Goal: Task Accomplishment & Management: Complete application form

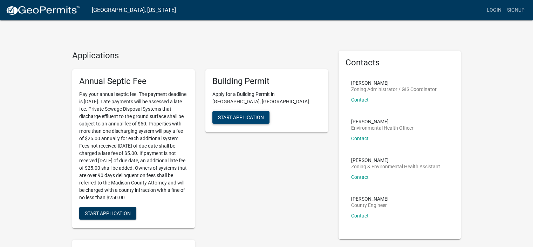
click at [248, 114] on span "Start Application" at bounding box center [241, 117] width 46 height 6
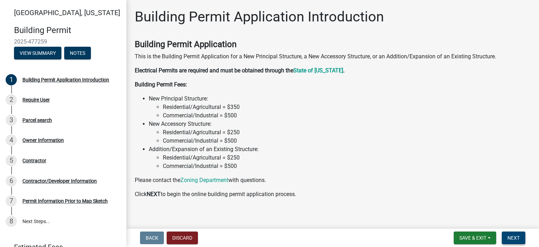
click at [512, 237] on span "Next" at bounding box center [513, 238] width 12 height 6
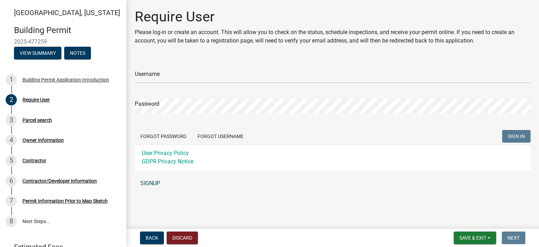
click at [145, 182] on link "SIGNUP" at bounding box center [333, 183] width 396 height 14
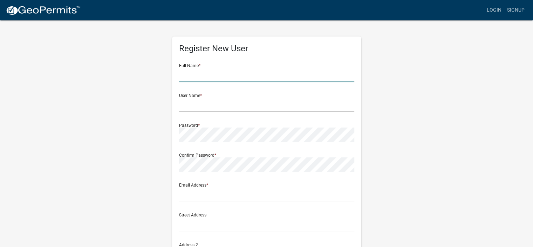
click at [204, 81] on input "text" at bounding box center [266, 75] width 175 height 14
type input "Kyle Kuhns"
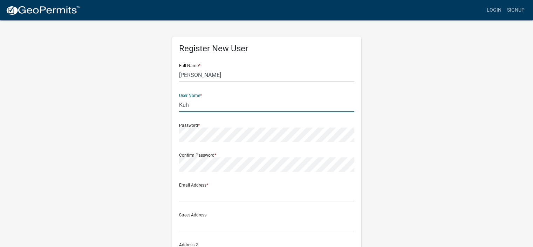
type input "kuhnze0213"
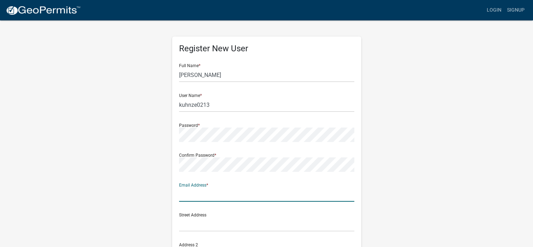
click at [200, 195] on input "text" at bounding box center [266, 194] width 175 height 14
click at [211, 195] on input "33259 V Ct" at bounding box center [266, 194] width 175 height 14
type input "3"
type input "kuhnze@gmail.com"
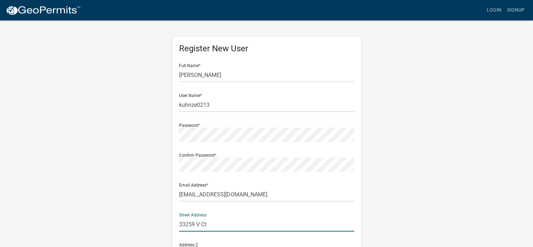
type input "33259 V Ct"
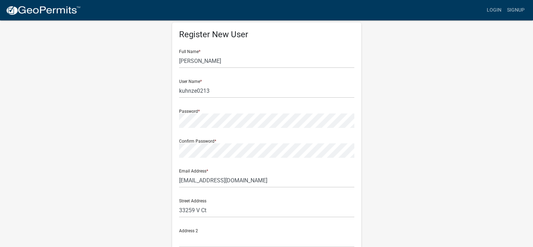
scroll to position [148, 0]
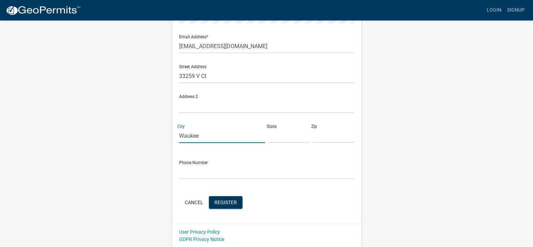
type input "Waukee"
type input "IA"
type input "50263"
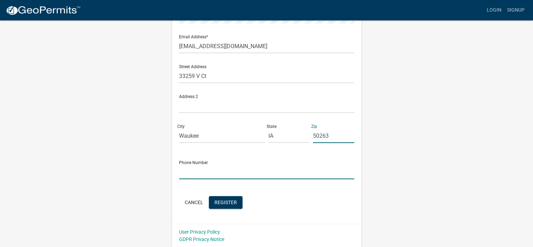
click at [186, 173] on input "text" at bounding box center [266, 171] width 175 height 14
type input "5152389678"
click at [293, 182] on form "Full Name * Kyle Kuhns User Name * kuhnze0213 Password * Confirm Password * Ema…" at bounding box center [266, 60] width 175 height 300
click at [230, 198] on button "Register" at bounding box center [226, 202] width 34 height 13
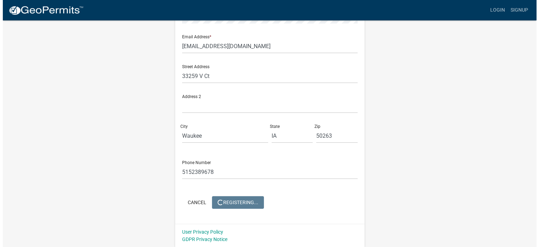
scroll to position [0, 0]
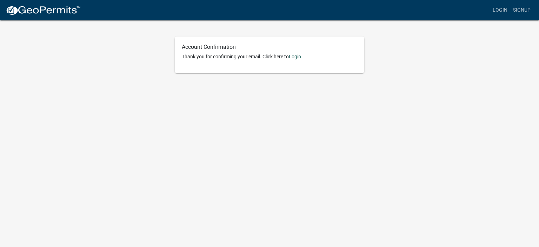
click at [297, 58] on link "Login" at bounding box center [295, 57] width 12 height 6
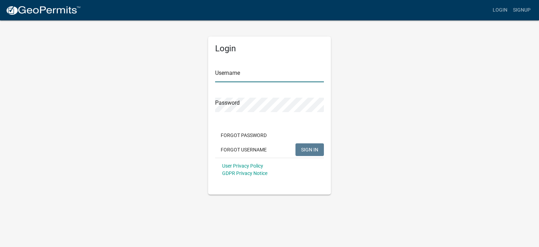
click at [230, 72] on input "Username" at bounding box center [269, 75] width 109 height 14
type input "kuhnze0213"
click at [308, 148] on span "SIGN IN" at bounding box center [309, 149] width 17 height 6
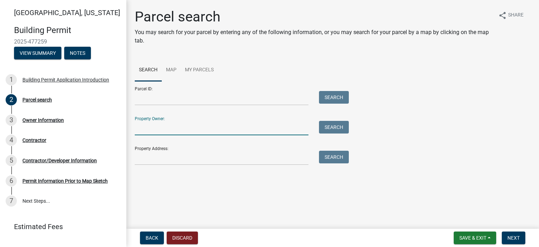
click at [194, 124] on input "Property Owner:" at bounding box center [222, 128] width 174 height 14
type input "[PERSON_NAME]"
click at [340, 123] on button "Search" at bounding box center [334, 127] width 30 height 13
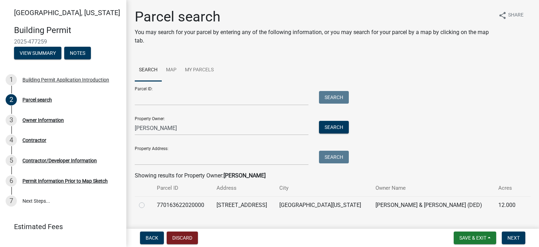
click at [147, 201] on label at bounding box center [147, 201] width 0 height 0
click at [147, 205] on input "radio" at bounding box center [149, 203] width 5 height 5
radio input "true"
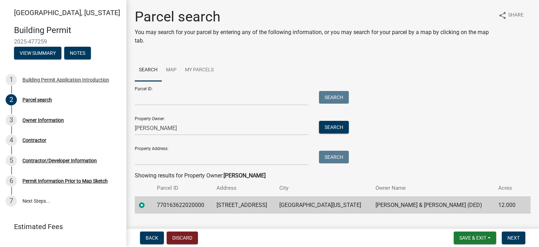
scroll to position [15, 0]
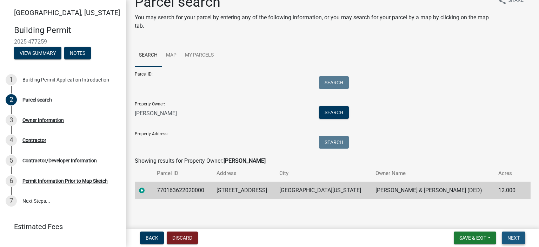
click at [516, 241] on button "Next" at bounding box center [512, 237] width 23 height 13
click at [514, 235] on span "Next" at bounding box center [513, 238] width 12 height 6
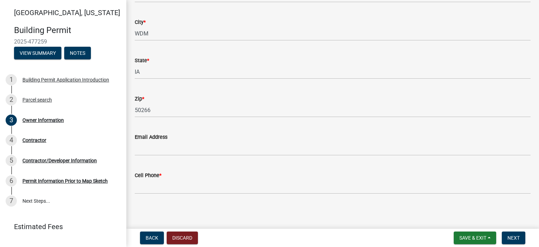
scroll to position [124, 0]
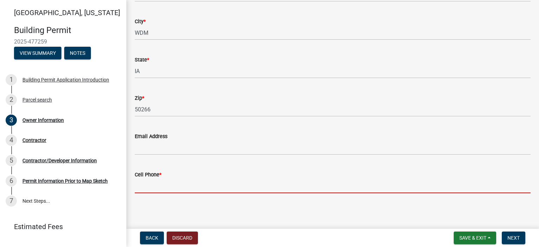
click at [136, 184] on input "Cell Phone *" at bounding box center [333, 185] width 396 height 14
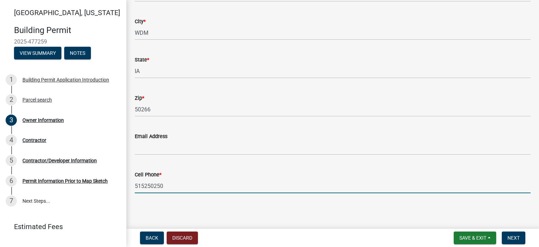
type input "5152502500"
click at [511, 240] on span "Next" at bounding box center [513, 238] width 12 height 6
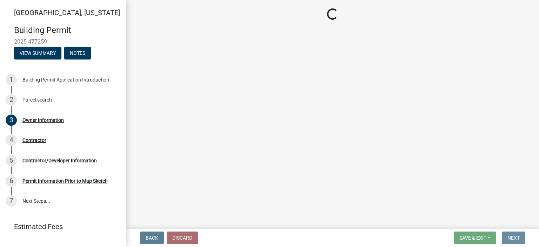
scroll to position [0, 0]
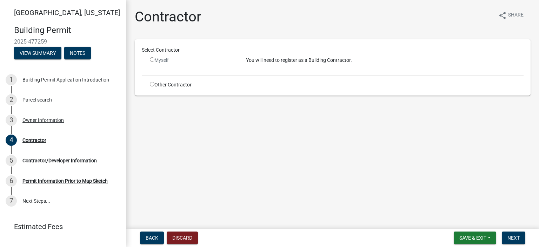
click at [151, 83] on input "radio" at bounding box center [152, 84] width 5 height 5
radio input "true"
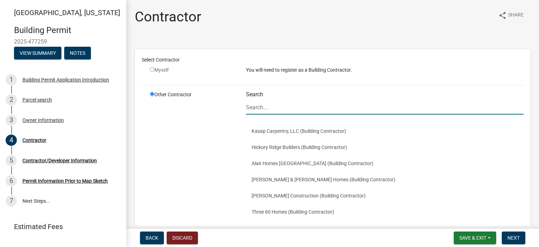
click at [257, 108] on input "Search" at bounding box center [384, 107] width 277 height 14
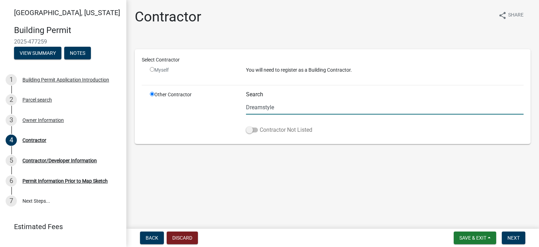
click at [249, 130] on span at bounding box center [252, 129] width 12 height 5
click at [259, 126] on input "Contractor Not Listed" at bounding box center [259, 126] width 0 height 0
click at [279, 109] on input "Dreamstyle" at bounding box center [384, 107] width 277 height 14
type input "Dreamstyle Homes"
click at [511, 236] on span "Next" at bounding box center [513, 238] width 12 height 6
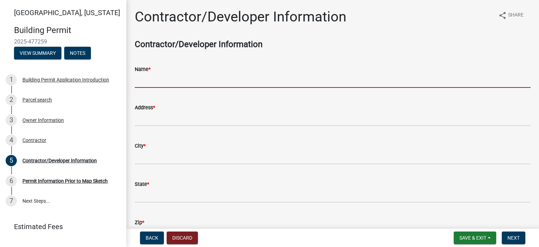
click at [166, 78] on input "Name *" at bounding box center [333, 80] width 396 height 14
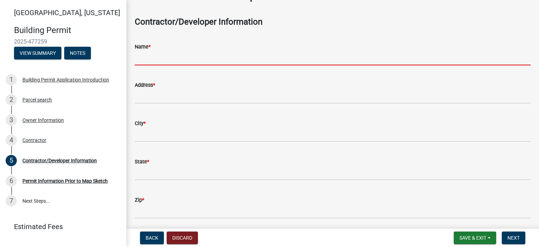
scroll to position [15, 0]
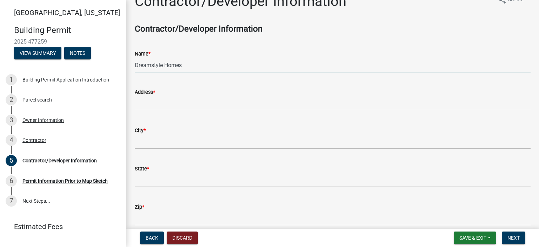
type input "Dreamstyle Homes"
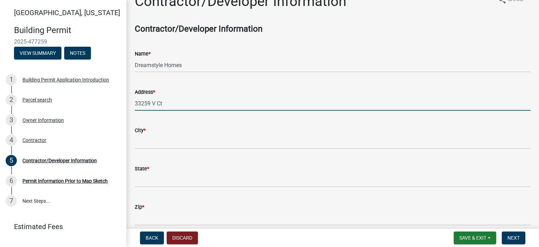
type input "33259 V Ct"
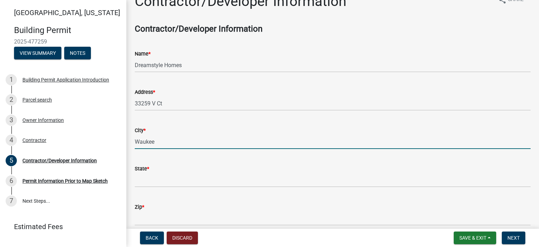
type input "Waukee"
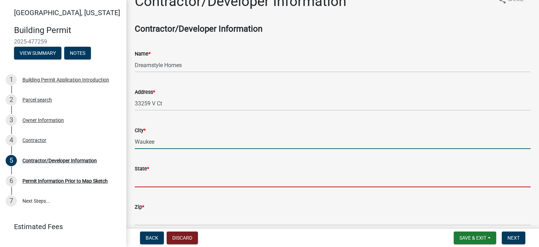
type input "q"
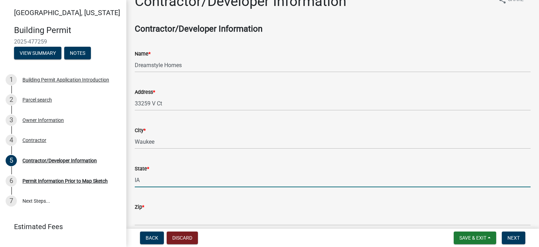
type input "IA"
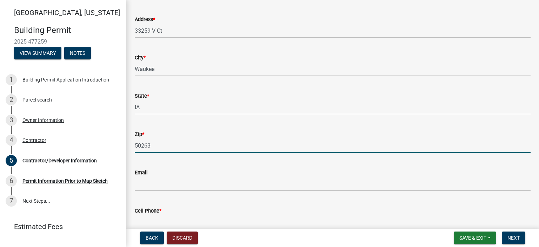
scroll to position [104, 0]
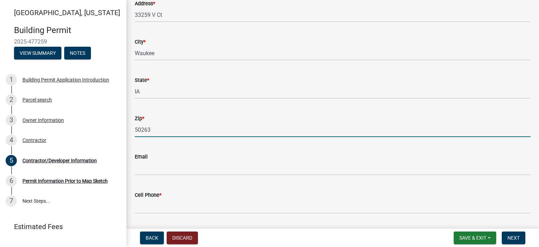
type input "50263"
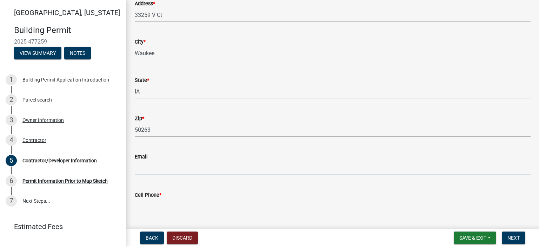
click at [143, 172] on input "Email" at bounding box center [333, 168] width 396 height 14
type input "kuhnze@gmail.com"
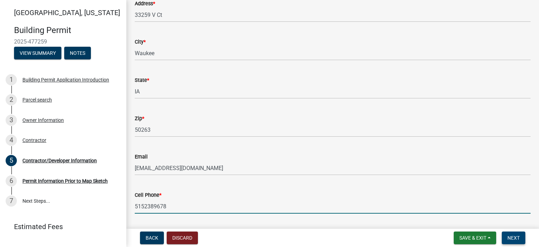
type input "5152389678"
click at [507, 240] on span "Next" at bounding box center [513, 238] width 12 height 6
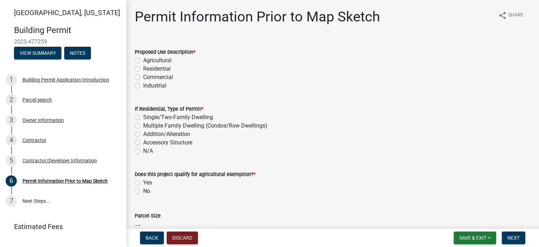
click at [143, 68] on label "Residential" at bounding box center [156, 69] width 27 height 8
click at [143, 68] on input "Residential" at bounding box center [145, 67] width 5 height 5
radio input "true"
click at [143, 144] on label "Accessory Structure" at bounding box center [167, 142] width 49 height 8
click at [143, 143] on input "Accessory Structure" at bounding box center [145, 140] width 5 height 5
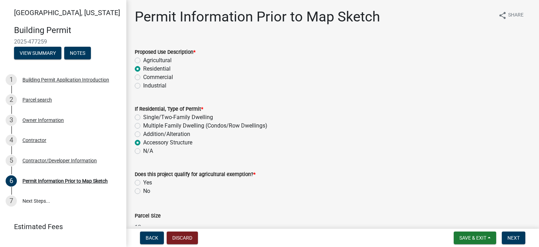
radio input "true"
click at [143, 190] on label "No" at bounding box center [146, 191] width 7 height 8
click at [143, 190] on input "No" at bounding box center [145, 189] width 5 height 5
radio input "true"
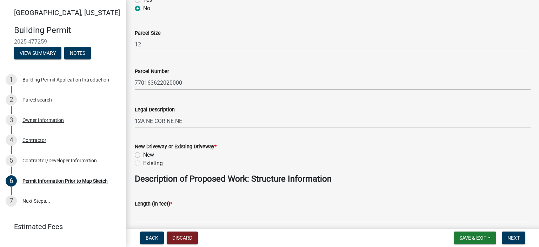
scroll to position [183, 0]
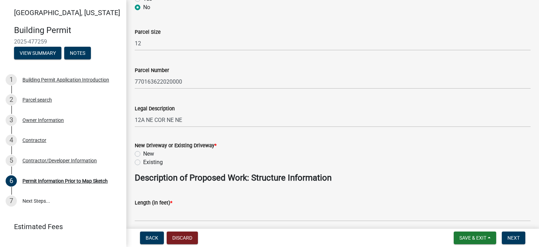
click at [143, 162] on label "Existing" at bounding box center [153, 162] width 20 height 8
click at [143, 162] on input "Existing" at bounding box center [145, 160] width 5 height 5
radio input "true"
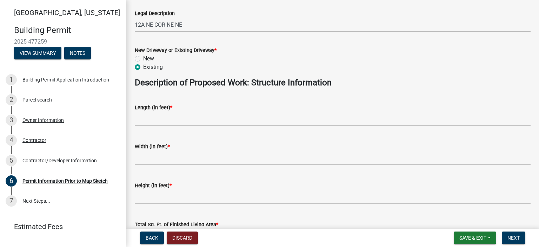
scroll to position [283, 0]
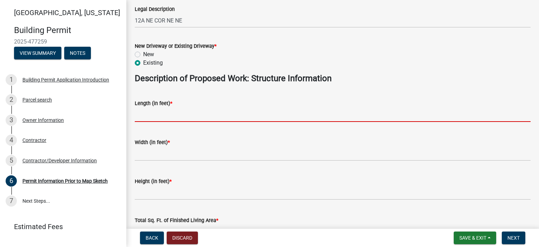
click at [157, 115] on input "text" at bounding box center [333, 114] width 396 height 14
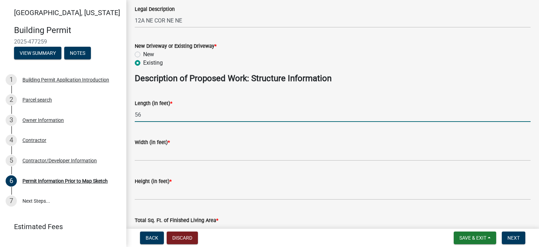
type input "56"
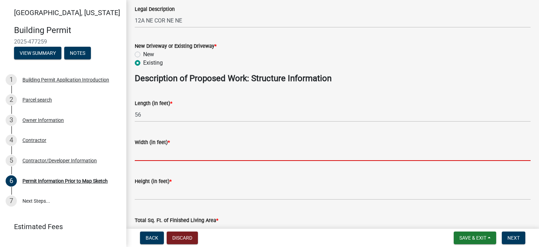
click at [154, 155] on input "text" at bounding box center [333, 153] width 396 height 14
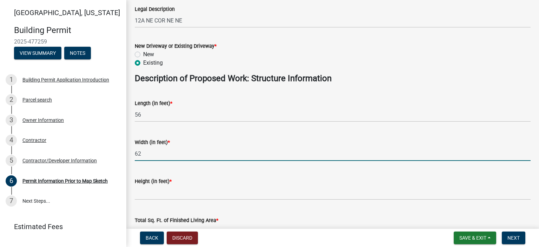
type input "62"
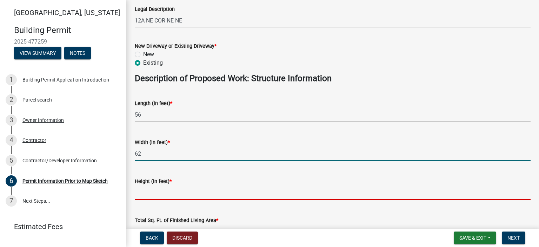
click at [146, 195] on input "text" at bounding box center [333, 192] width 396 height 14
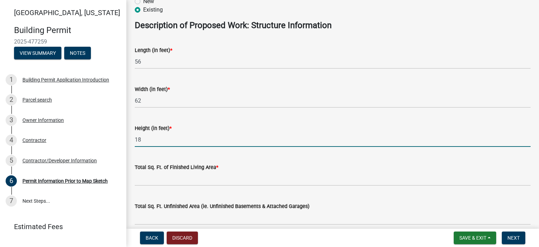
scroll to position [340, 0]
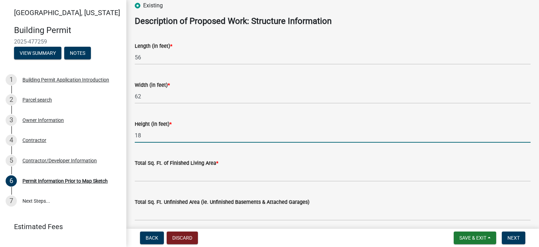
type input "18"
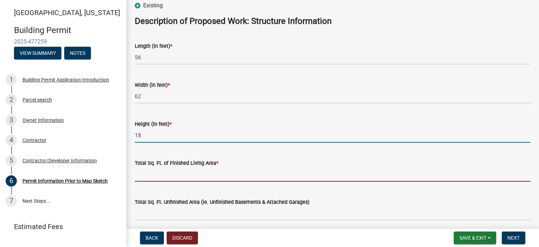
click at [172, 176] on input "text" at bounding box center [333, 174] width 396 height 14
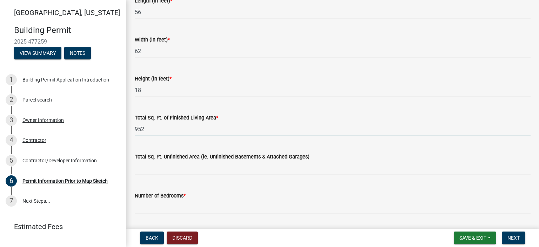
scroll to position [388, 0]
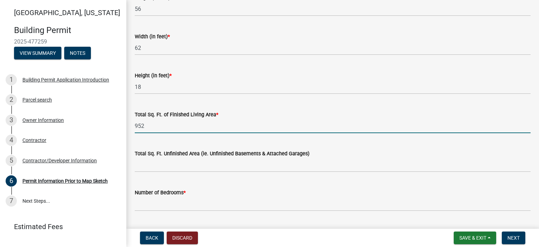
type input "952"
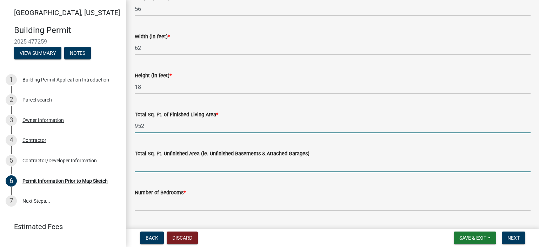
click at [264, 163] on input "text" at bounding box center [333, 164] width 396 height 14
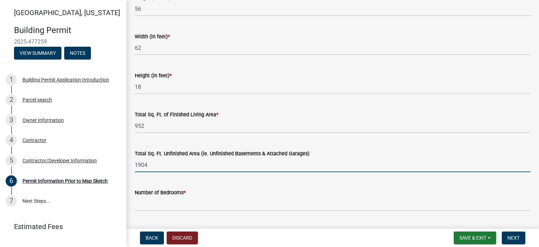
type input "1904"
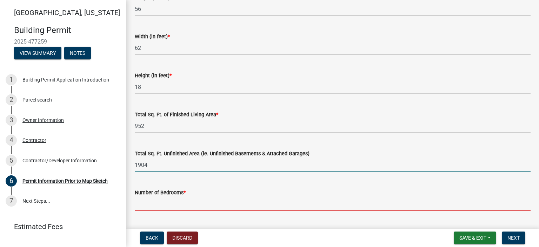
click at [156, 206] on input "text" at bounding box center [333, 203] width 396 height 14
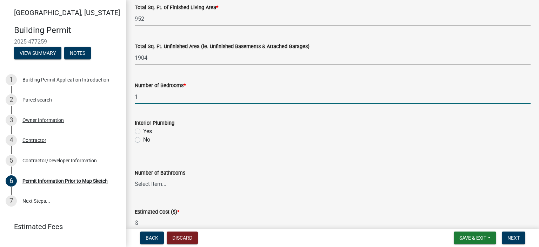
scroll to position [513, 0]
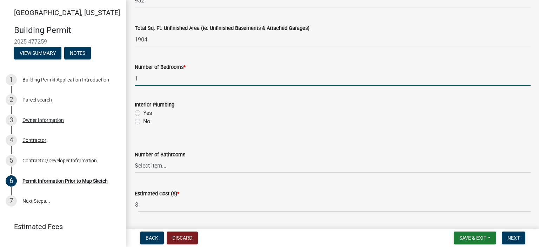
type input "1"
click at [143, 113] on label "Yes" at bounding box center [147, 113] width 9 height 8
click at [143, 113] on input "Yes" at bounding box center [145, 111] width 5 height 5
radio input "true"
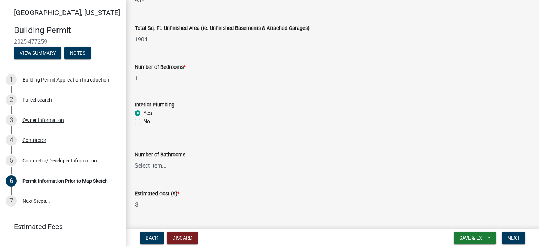
click at [151, 167] on select "Select Item... 0 1 2 3 4 5 6" at bounding box center [333, 166] width 396 height 14
click at [135, 159] on select "Select Item... 0 1 2 3 4 5 6" at bounding box center [333, 166] width 396 height 14
click at [142, 168] on select "Select Item... 0 1 2 3 4 5 6" at bounding box center [333, 166] width 396 height 14
click at [135, 159] on select "Select Item... 0 1 2 3 4 5 6" at bounding box center [333, 166] width 396 height 14
select select "a084ace3-cc4d-4a19-ba90-9713ee32dfc0"
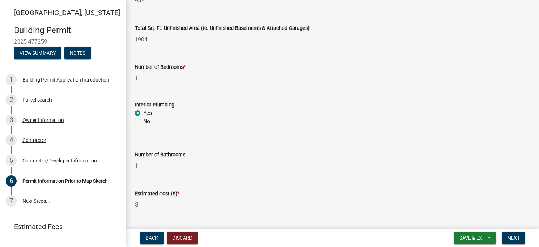
click at [150, 206] on input "text" at bounding box center [334, 204] width 392 height 14
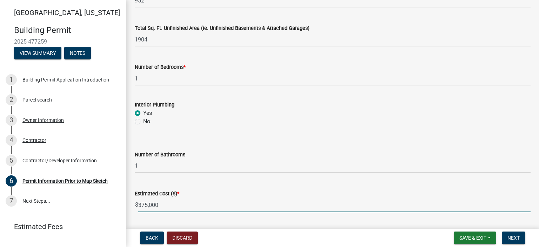
scroll to position [533, 0]
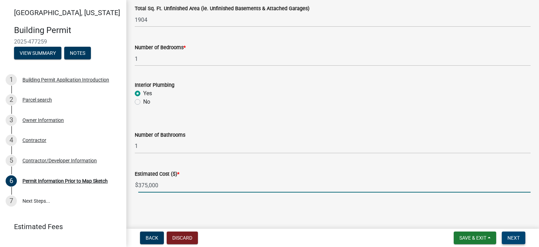
type input "375000"
click at [516, 238] on span "Next" at bounding box center [513, 238] width 12 height 6
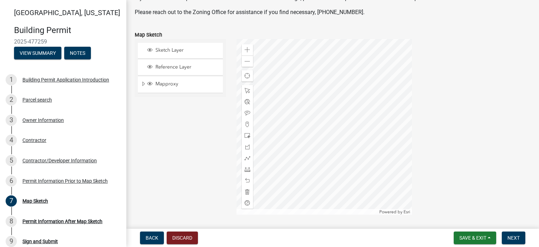
scroll to position [91, 0]
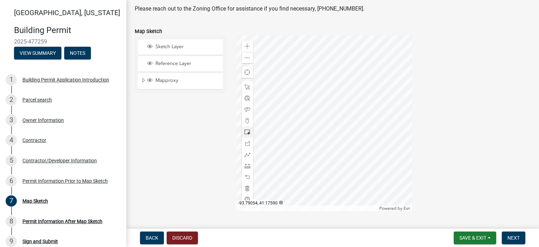
click at [244, 134] on span at bounding box center [247, 132] width 6 height 6
click at [246, 180] on div at bounding box center [247, 176] width 11 height 11
click at [244, 89] on span at bounding box center [247, 87] width 6 height 6
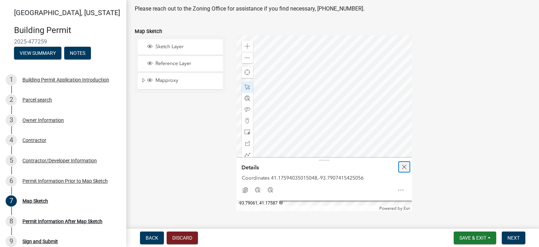
click at [401, 167] on span "Close" at bounding box center [404, 167] width 6 height 6
click at [401, 177] on div "Close" at bounding box center [404, 173] width 11 height 10
click at [403, 176] on div "Close" at bounding box center [404, 173] width 11 height 10
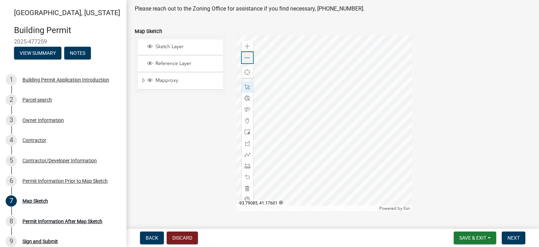
click at [248, 59] on span at bounding box center [247, 58] width 6 height 6
click at [187, 65] on span "Reference Layer" at bounding box center [187, 63] width 67 height 6
click at [188, 65] on span "Reference Layer" at bounding box center [187, 63] width 67 height 6
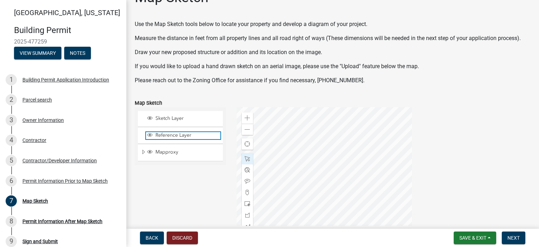
scroll to position [20, 0]
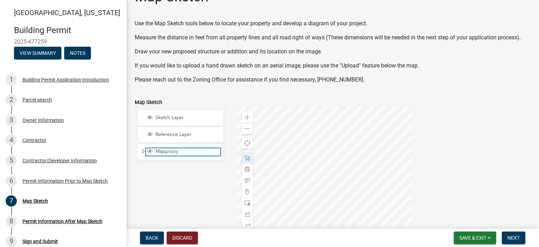
click at [189, 150] on span "Mapproxy" at bounding box center [187, 151] width 67 height 6
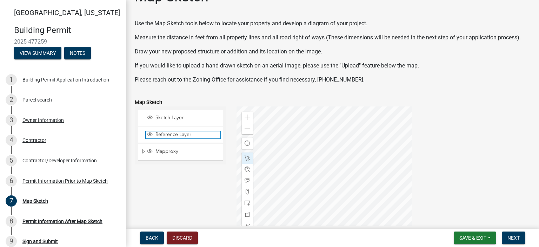
click at [187, 136] on span "Reference Layer" at bounding box center [187, 134] width 67 height 6
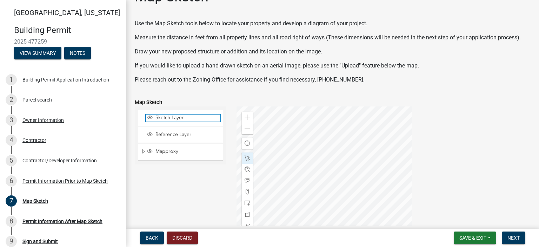
click at [186, 117] on span "Sketch Layer" at bounding box center [187, 117] width 67 height 6
click at [186, 115] on span "Sketch Layer" at bounding box center [187, 117] width 67 height 6
click at [506, 234] on button "Next" at bounding box center [512, 237] width 23 height 13
click at [513, 235] on span "Next" at bounding box center [513, 238] width 12 height 6
click at [171, 118] on span "Sketch Layer" at bounding box center [187, 117] width 67 height 6
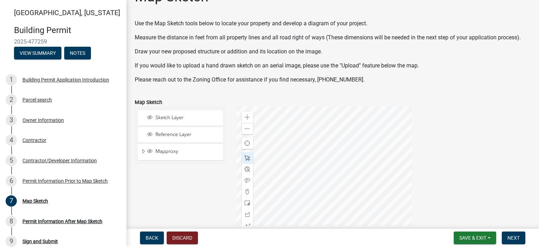
click at [247, 156] on span at bounding box center [247, 158] width 6 height 6
click at [247, 159] on span at bounding box center [247, 158] width 6 height 6
click at [513, 235] on span "Next" at bounding box center [513, 238] width 12 height 6
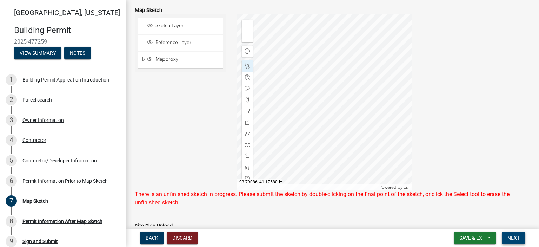
scroll to position [116, 0]
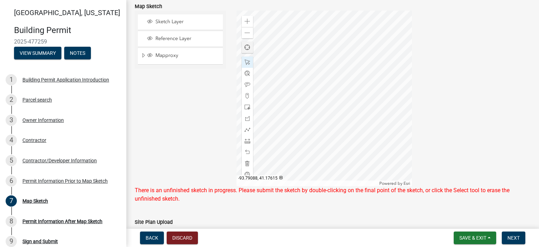
click at [249, 51] on div "Find my location" at bounding box center [247, 47] width 11 height 11
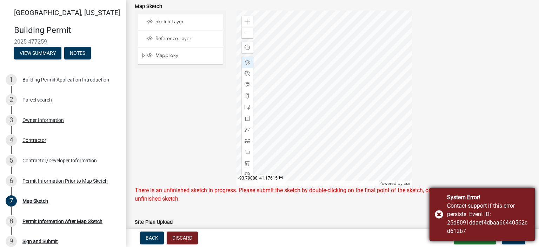
click at [438, 216] on div "System Error! Contact support if this error persists. Event ID: 25d8091ddaef4db…" at bounding box center [481, 214] width 105 height 53
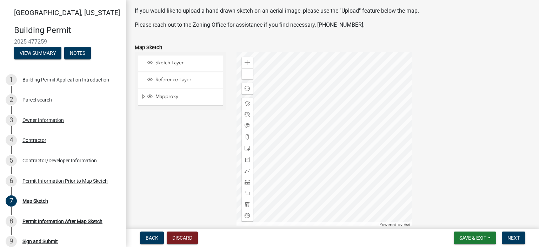
scroll to position [75, 0]
click at [245, 148] on span at bounding box center [247, 148] width 6 height 6
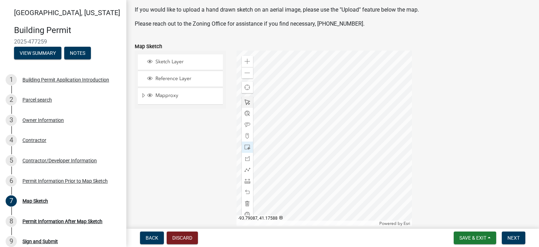
click at [247, 100] on span at bounding box center [247, 102] width 6 height 6
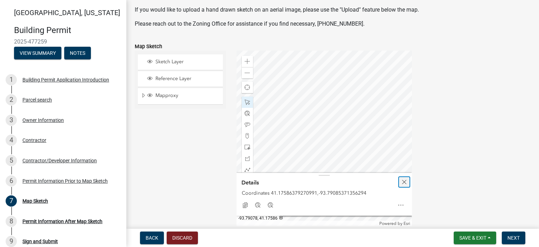
click at [401, 181] on span "Close" at bounding box center [404, 182] width 6 height 6
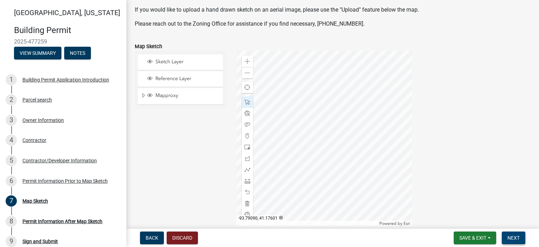
click at [514, 231] on button "Next" at bounding box center [512, 237] width 23 height 13
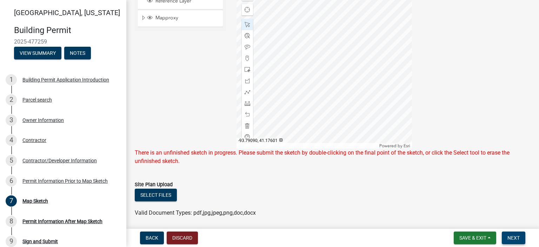
scroll to position [153, 0]
click at [344, 29] on div at bounding box center [323, 60] width 175 height 175
click at [281, 100] on div at bounding box center [323, 60] width 175 height 175
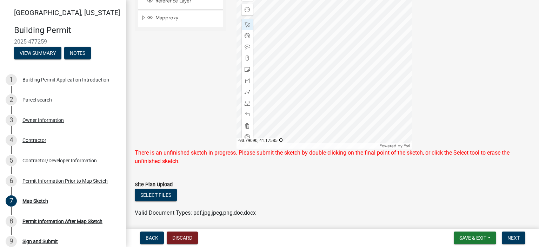
click at [281, 98] on div at bounding box center [323, 60] width 175 height 175
click at [282, 99] on div at bounding box center [323, 60] width 175 height 175
click at [345, 26] on div at bounding box center [323, 60] width 175 height 175
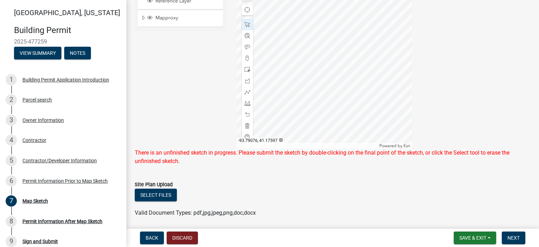
click at [345, 26] on div at bounding box center [323, 60] width 175 height 175
click at [282, 99] on div at bounding box center [323, 60] width 175 height 175
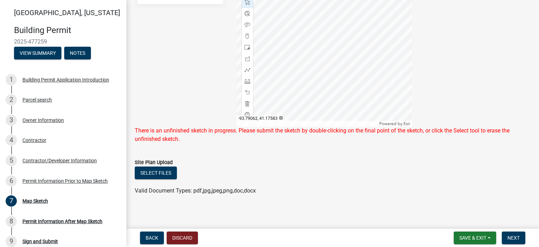
scroll to position [178, 0]
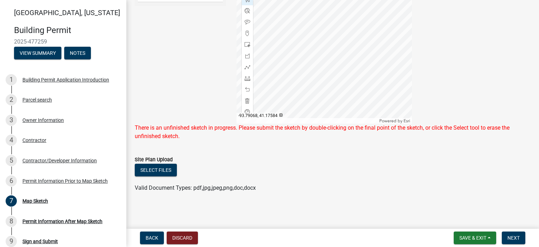
click at [382, 83] on div at bounding box center [323, 35] width 175 height 175
click at [324, 59] on div at bounding box center [323, 35] width 175 height 175
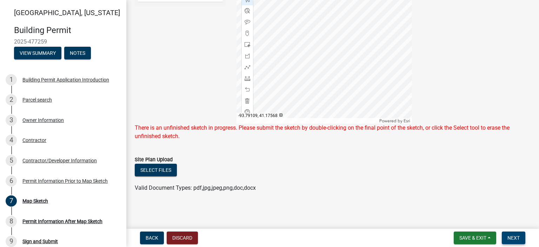
click at [515, 241] on button "Next" at bounding box center [512, 237] width 23 height 13
click at [314, 60] on div at bounding box center [323, 35] width 175 height 175
click at [313, 21] on div at bounding box center [323, 35] width 175 height 175
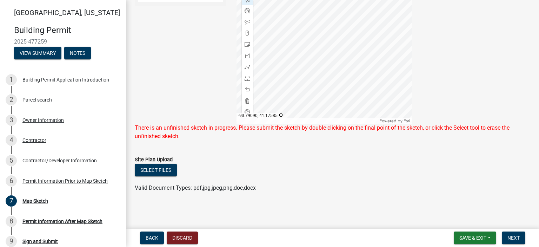
click at [282, 55] on div at bounding box center [323, 35] width 175 height 175
click at [318, 87] on div at bounding box center [323, 35] width 175 height 175
click at [320, 75] on div at bounding box center [323, 35] width 175 height 175
click at [312, 95] on div at bounding box center [323, 35] width 175 height 175
click at [518, 238] on span "Next" at bounding box center [513, 238] width 12 height 6
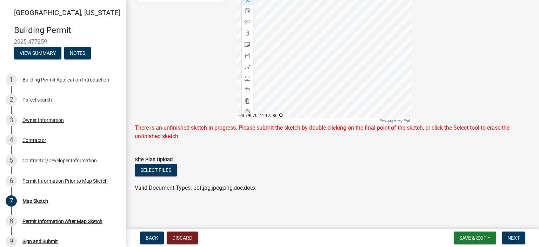
click at [327, 52] on div at bounding box center [323, 35] width 175 height 175
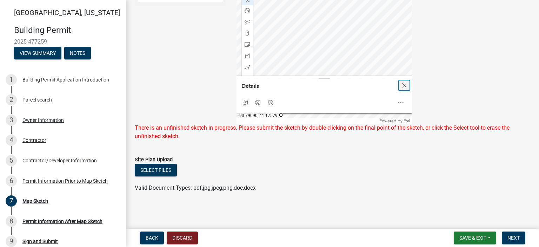
click at [403, 86] on span "Close" at bounding box center [404, 85] width 6 height 6
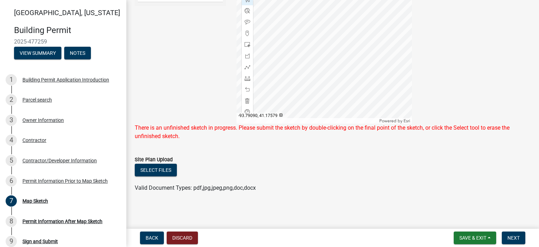
scroll to position [126, 0]
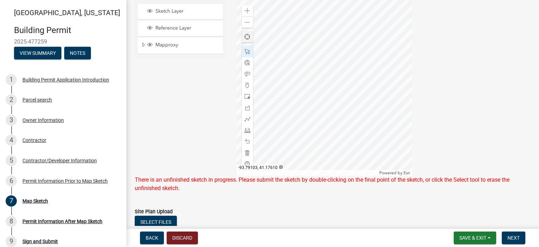
click at [248, 35] on div "Find my location" at bounding box center [247, 36] width 11 height 11
click at [245, 129] on span at bounding box center [247, 130] width 6 height 6
click at [313, 71] on div at bounding box center [323, 87] width 175 height 175
click at [283, 103] on div at bounding box center [323, 87] width 175 height 175
click at [245, 54] on div at bounding box center [247, 51] width 11 height 11
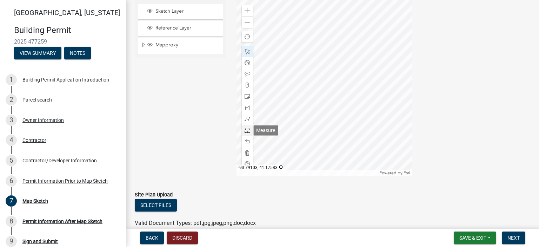
click at [246, 131] on span at bounding box center [247, 130] width 6 height 6
click at [247, 50] on span at bounding box center [247, 52] width 6 height 6
click at [286, 100] on div at bounding box center [323, 87] width 175 height 175
click at [286, 101] on div at bounding box center [323, 87] width 175 height 175
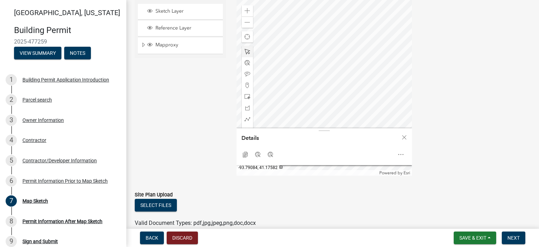
click at [295, 117] on div at bounding box center [323, 87] width 175 height 175
click at [292, 115] on div at bounding box center [323, 87] width 175 height 175
click at [293, 117] on div at bounding box center [323, 87] width 175 height 175
click at [402, 136] on span "Close" at bounding box center [404, 137] width 6 height 6
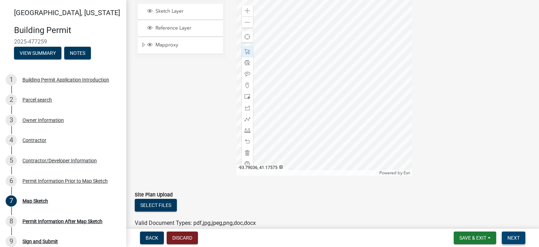
click at [520, 240] on button "Next" at bounding box center [512, 237] width 23 height 13
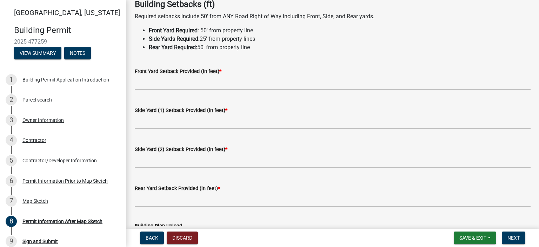
scroll to position [15, 0]
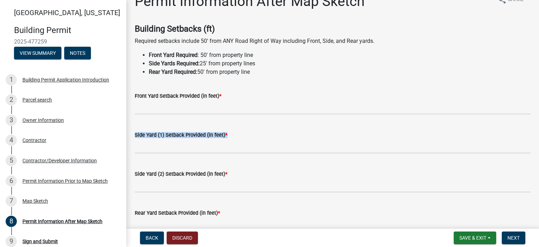
drag, startPoint x: 532, startPoint y: 119, endPoint x: 533, endPoint y: 131, distance: 12.4
click at [533, 131] on div "Permit Information After Map Sketch share Share Building Setbacks (ft) Required…" at bounding box center [332, 189] width 412 height 392
click at [35, 200] on div "Map Sketch" at bounding box center [35, 200] width 26 height 5
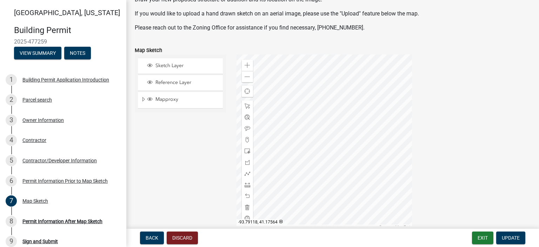
scroll to position [77, 0]
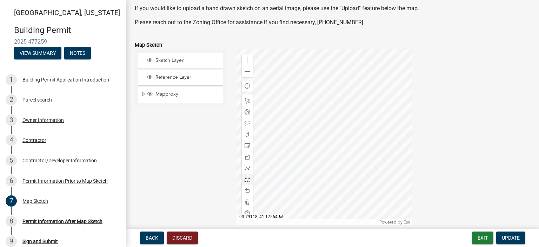
click at [244, 180] on span at bounding box center [247, 179] width 6 height 6
click at [363, 122] on div at bounding box center [323, 136] width 175 height 175
click at [244, 177] on span at bounding box center [247, 179] width 6 height 6
click at [371, 112] on div at bounding box center [323, 136] width 175 height 175
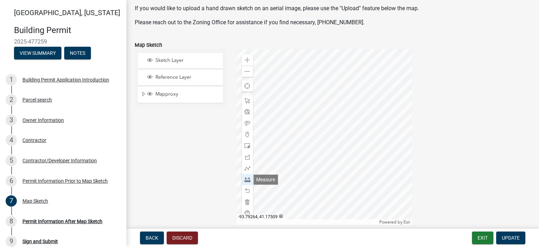
click at [245, 181] on span at bounding box center [247, 179] width 6 height 6
click at [373, 131] on div at bounding box center [323, 136] width 175 height 175
click at [248, 178] on span at bounding box center [247, 179] width 6 height 6
click at [331, 122] on div at bounding box center [323, 136] width 175 height 175
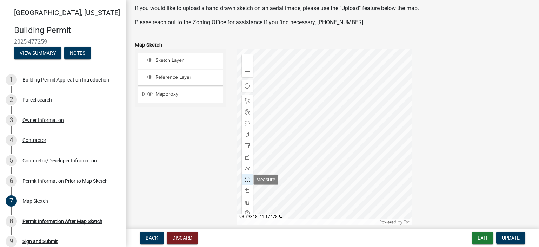
click at [247, 177] on span at bounding box center [247, 179] width 6 height 6
click at [503, 235] on span "Update" at bounding box center [510, 238] width 18 height 6
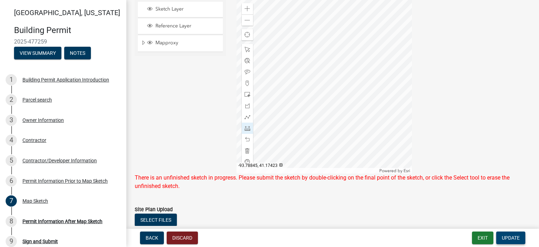
scroll to position [129, 0]
click at [511, 237] on span "Update" at bounding box center [510, 238] width 18 height 6
click at [247, 51] on span at bounding box center [247, 49] width 6 height 6
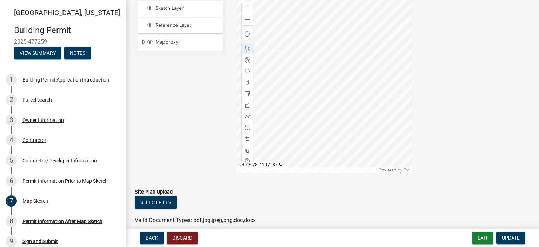
click at [324, 69] on div at bounding box center [323, 84] width 175 height 175
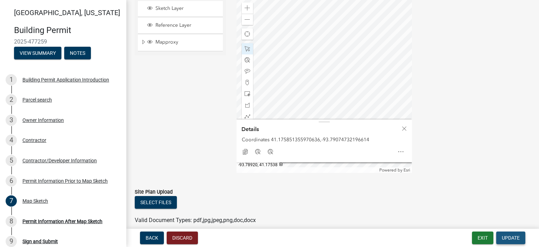
click at [509, 238] on span "Update" at bounding box center [510, 238] width 18 height 6
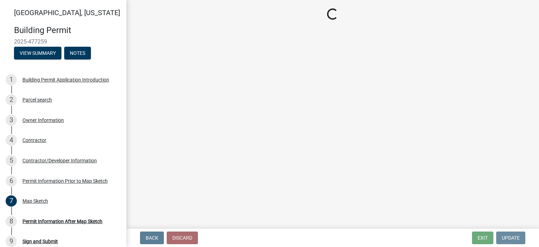
scroll to position [0, 0]
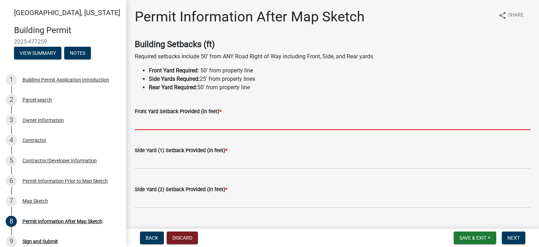
click at [161, 122] on input "text" at bounding box center [333, 122] width 396 height 14
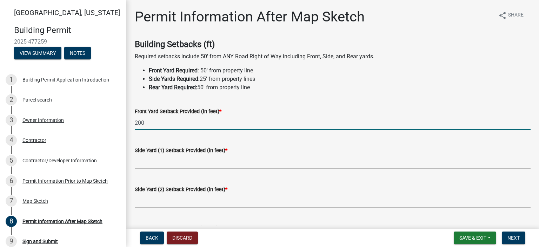
type input "200"
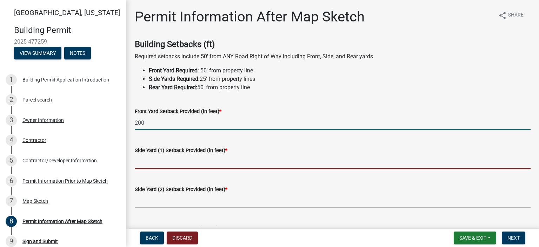
click at [159, 162] on input "text" at bounding box center [333, 161] width 396 height 14
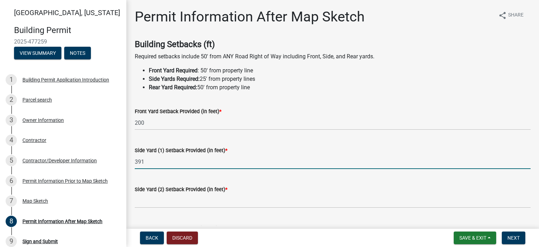
type input "391"
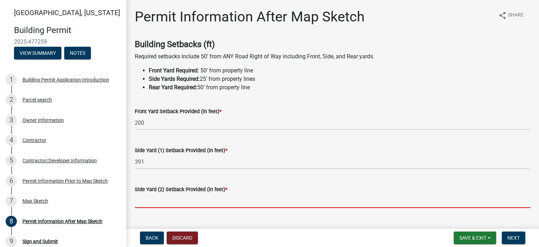
click at [157, 207] on input "text" at bounding box center [333, 200] width 396 height 14
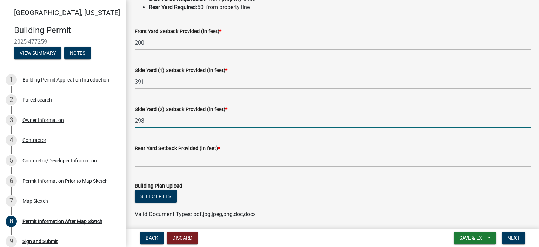
scroll to position [101, 0]
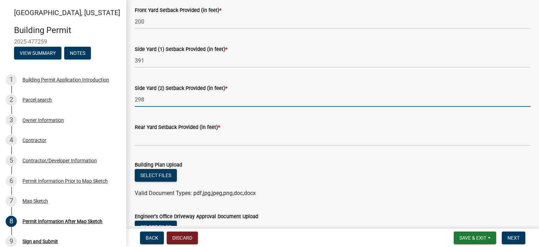
type input "298"
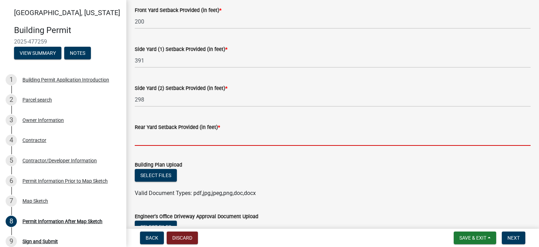
click at [155, 136] on input "text" at bounding box center [333, 138] width 396 height 14
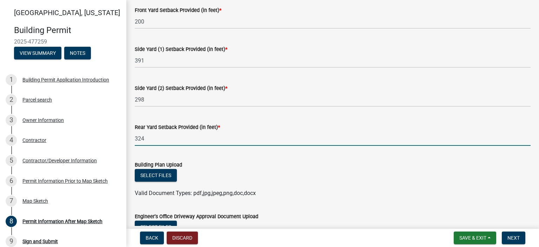
type input "324"
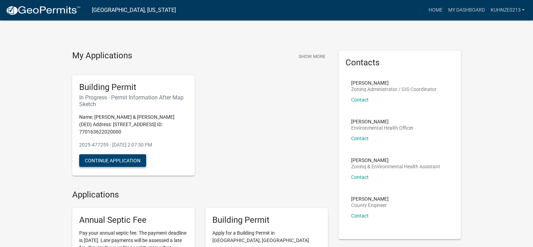
click at [131, 155] on button "Continue Application" at bounding box center [112, 160] width 67 height 13
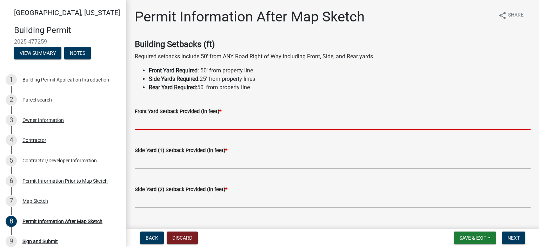
click at [172, 122] on input "text" at bounding box center [333, 122] width 396 height 14
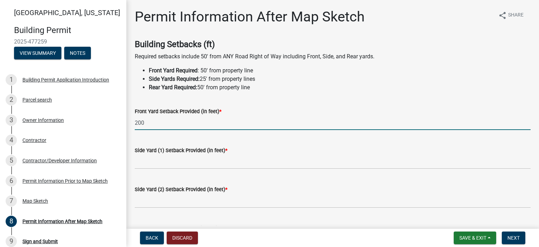
type input "200"
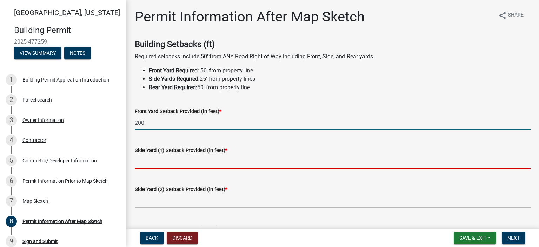
click at [167, 161] on input "text" at bounding box center [333, 161] width 396 height 14
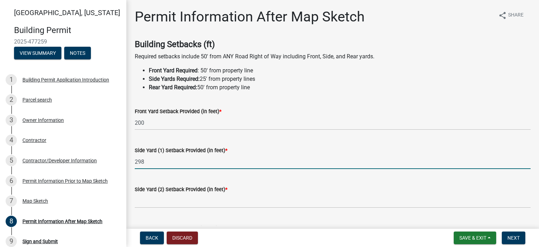
type input "298"
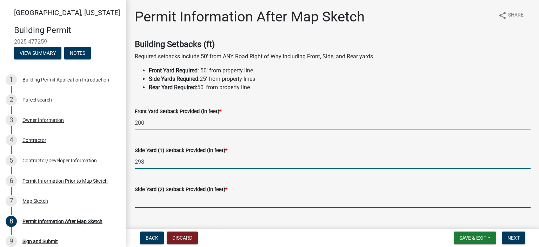
click at [161, 203] on input "text" at bounding box center [333, 200] width 396 height 14
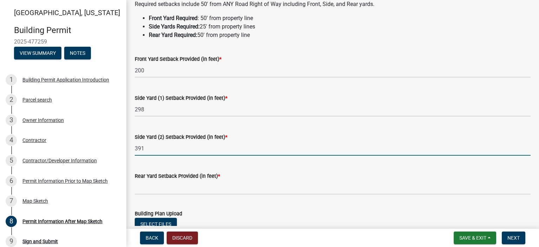
scroll to position [56, 0]
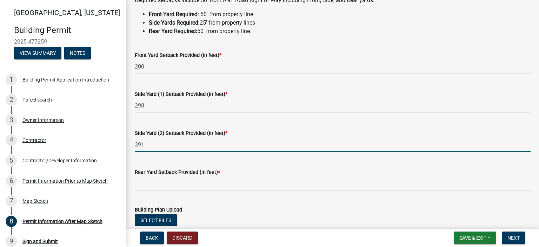
type input "391"
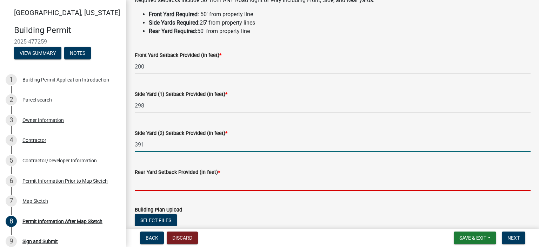
click at [177, 181] on input "text" at bounding box center [333, 183] width 396 height 14
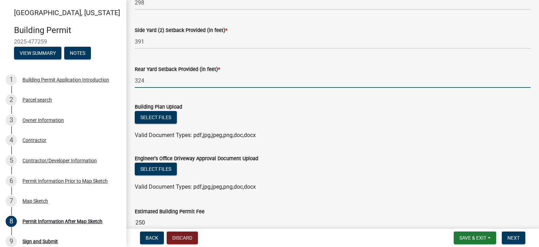
scroll to position [163, 0]
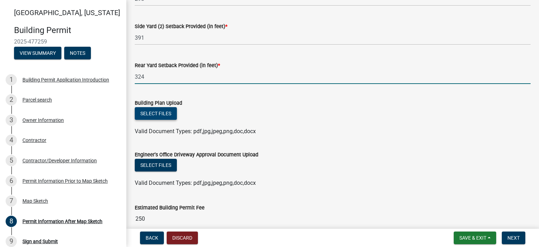
type input "324"
click at [160, 113] on button "Select files" at bounding box center [156, 113] width 42 height 13
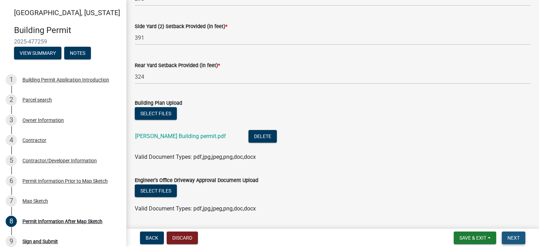
click at [512, 239] on span "Next" at bounding box center [513, 238] width 12 height 6
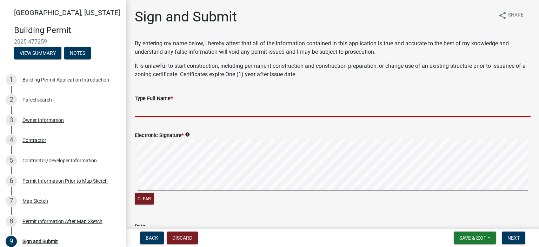
click at [138, 109] on input "Type Full Name *" at bounding box center [333, 109] width 396 height 14
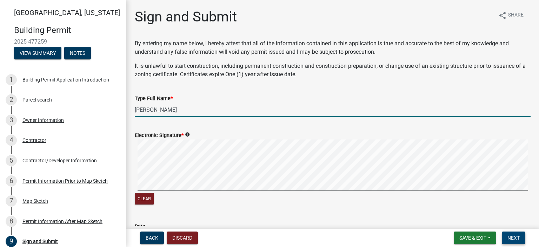
type input "[PERSON_NAME]"
click at [513, 237] on span "Next" at bounding box center [513, 238] width 12 height 6
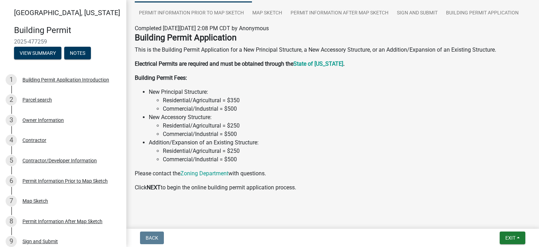
scroll to position [74, 0]
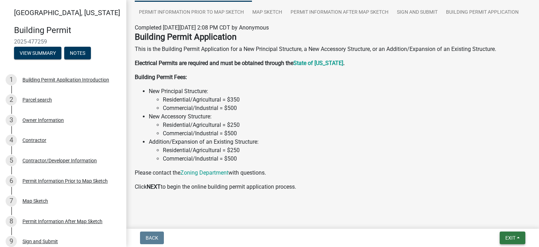
click at [506, 236] on span "Exit" at bounding box center [510, 238] width 10 height 6
click at [431, 197] on div at bounding box center [333, 200] width 396 height 8
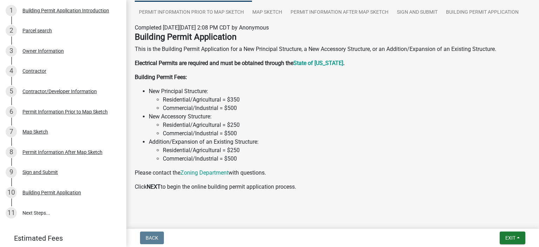
scroll to position [72, 0]
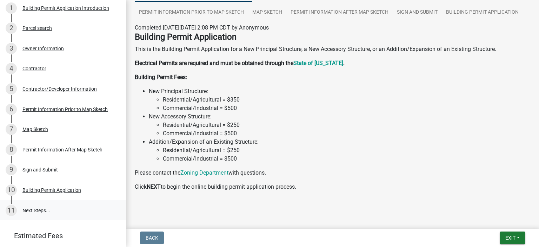
click at [42, 213] on link "11 Next Steps..." at bounding box center [63, 210] width 126 height 20
click at [28, 210] on link "11 Next Steps..." at bounding box center [63, 210] width 126 height 20
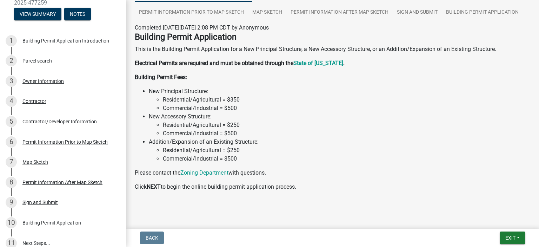
scroll to position [39, 0]
drag, startPoint x: 121, startPoint y: 139, endPoint x: 118, endPoint y: 121, distance: 18.1
click at [118, 121] on ul "1 Building Permit Application Introduction 2 Parcel search 3 Owner Information …" at bounding box center [63, 142] width 126 height 228
click at [28, 19] on button "View Summary" at bounding box center [37, 14] width 47 height 13
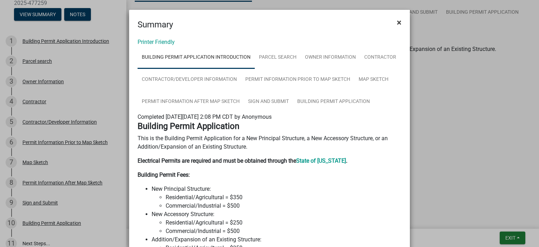
click at [397, 22] on span "×" at bounding box center [399, 23] width 5 height 10
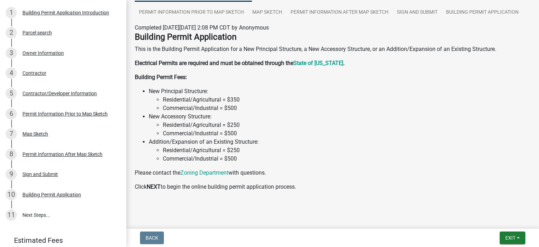
scroll to position [94, 0]
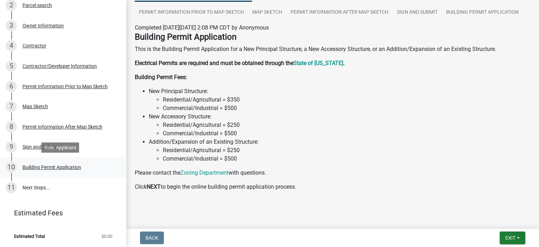
click at [55, 167] on div "Building Permit Application" at bounding box center [51, 166] width 59 height 5
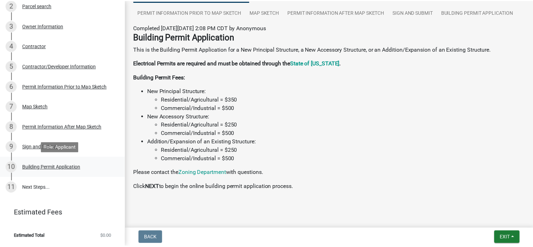
scroll to position [0, 0]
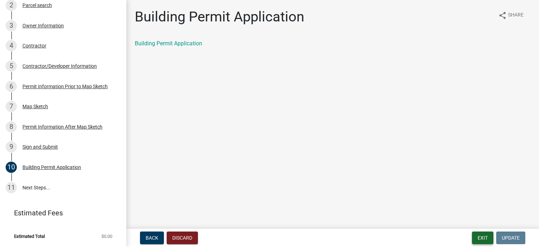
click at [477, 237] on button "Exit" at bounding box center [482, 237] width 21 height 13
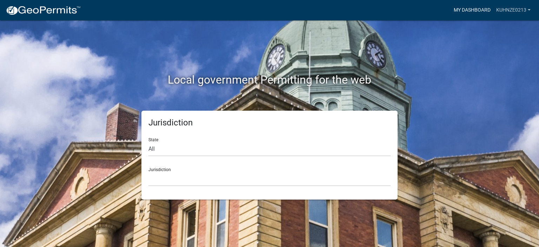
click at [472, 9] on link "My Dashboard" at bounding box center [472, 10] width 42 height 13
